Goal: Information Seeking & Learning: Find specific fact

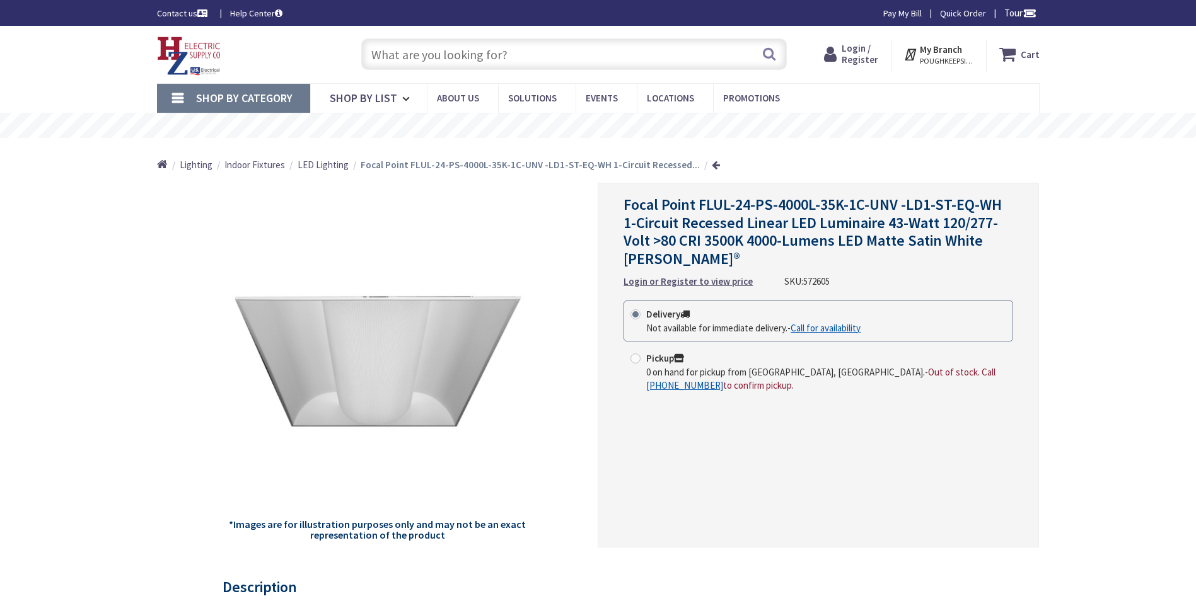
type input "[STREET_ADDRESS]"
click at [476, 56] on input "text" at bounding box center [573, 54] width 425 height 32
paste input "FAM2-14-ACR-4000L-35K-1C-UNV-LD1-G-WH"
type input "FAM2-14-ACR-4000L-35K-1C-UNV-LD1-G-WH"
click at [764, 56] on button "Search" at bounding box center [769, 54] width 16 height 28
